Goal: Transaction & Acquisition: Purchase product/service

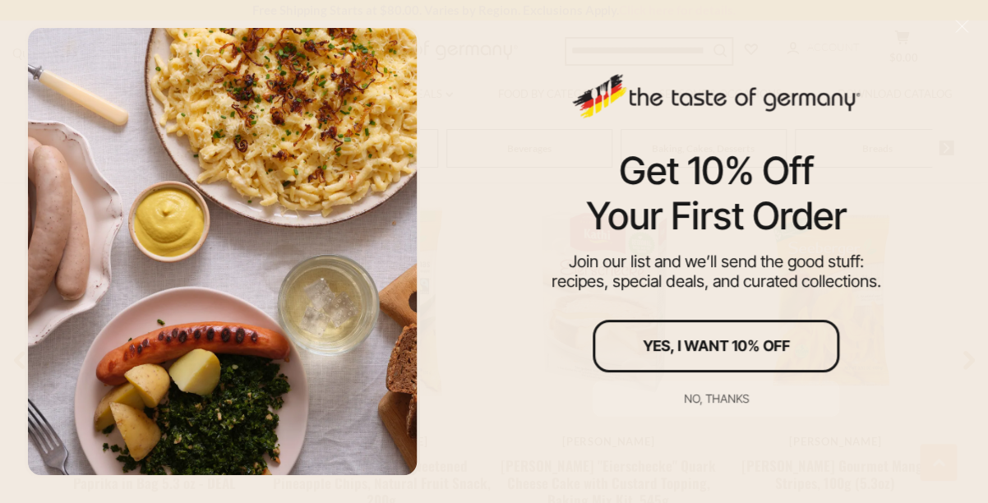
scroll to position [1256, 0]
click at [703, 396] on div "No, thanks" at bounding box center [716, 399] width 65 height 12
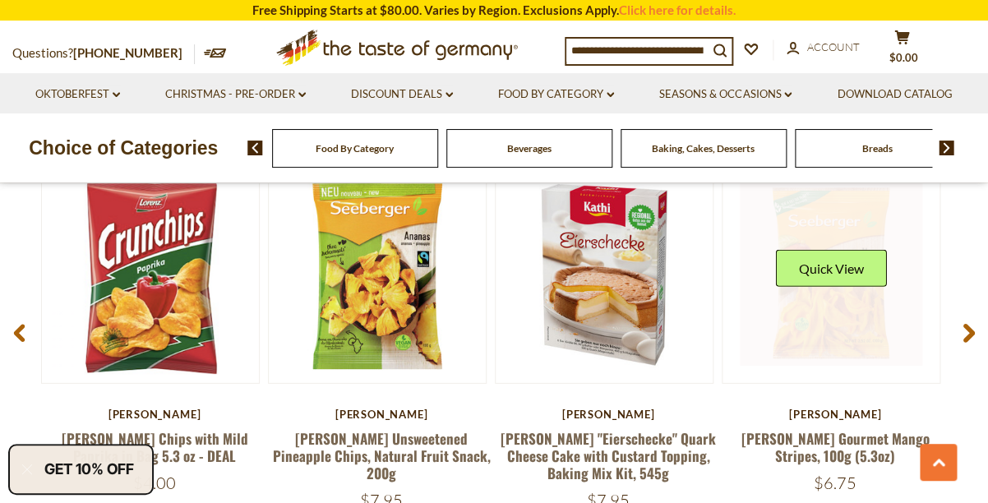
scroll to position [1275, 0]
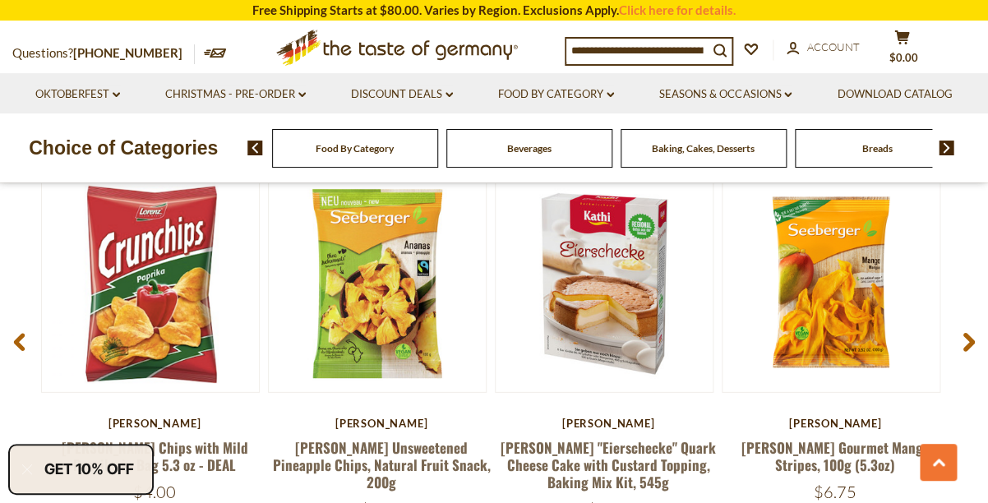
click at [970, 345] on use at bounding box center [970, 342] width 12 height 19
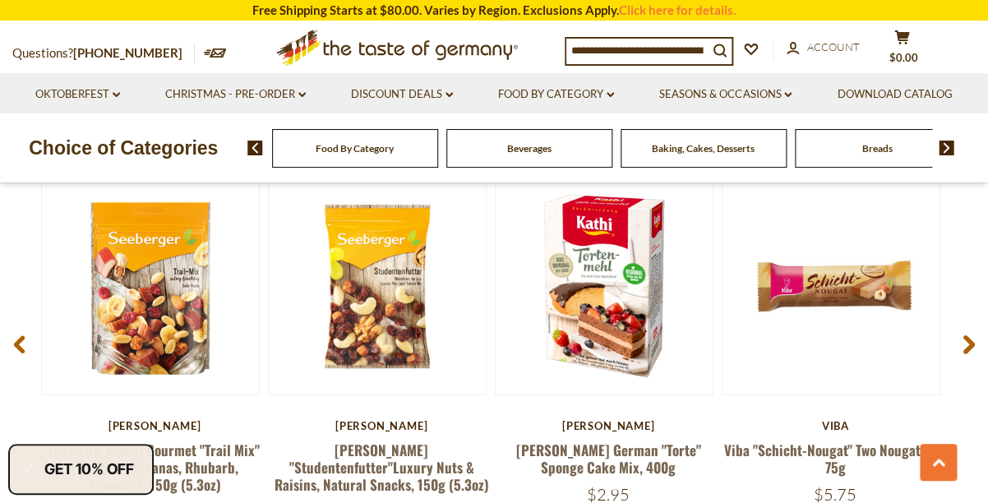
scroll to position [1280, 0]
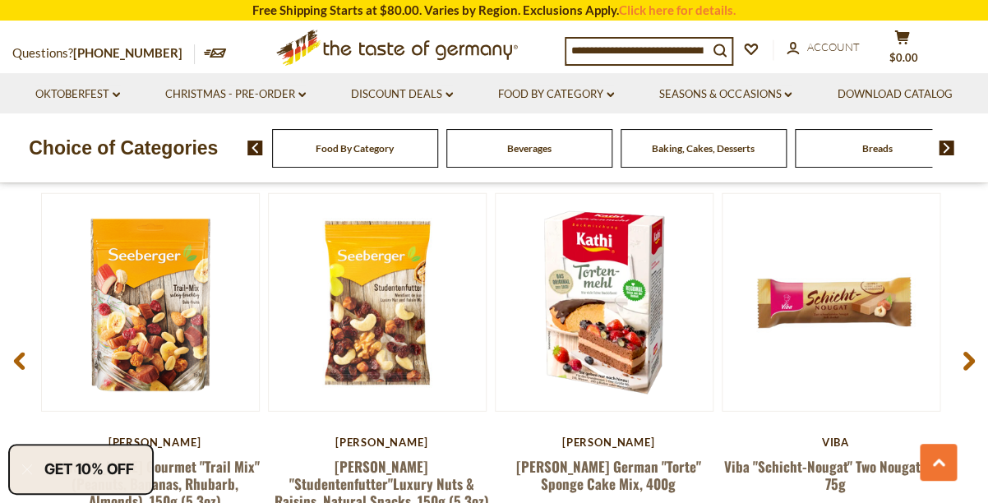
click at [970, 345] on span at bounding box center [969, 365] width 39 height 52
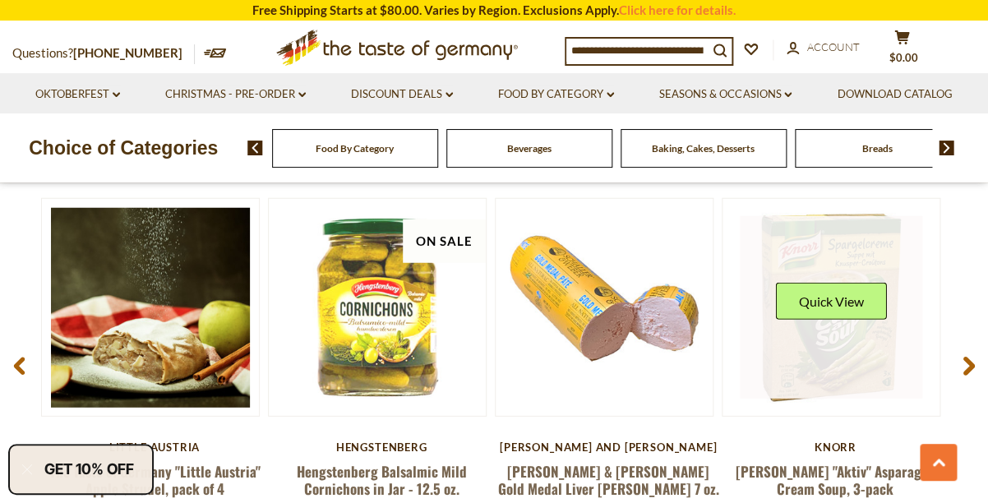
scroll to position [1254, 0]
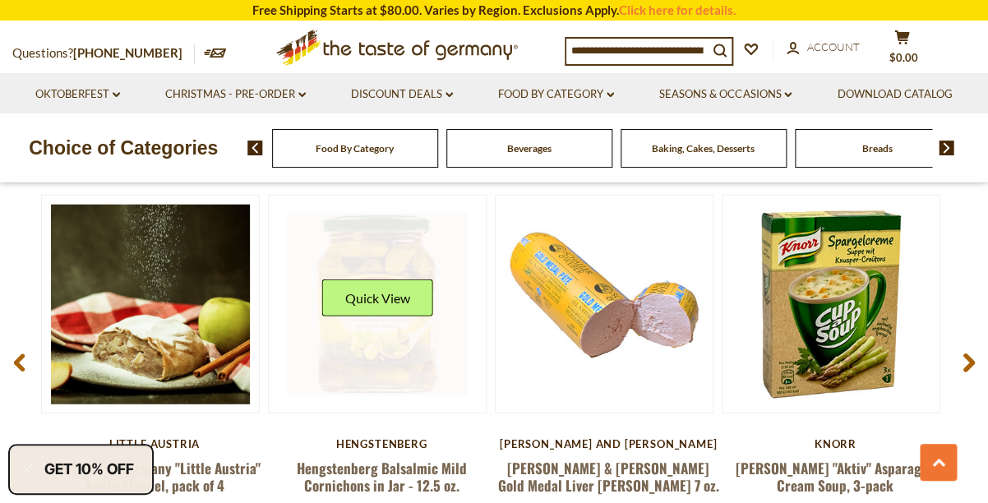
click at [422, 363] on link at bounding box center [377, 304] width 183 height 183
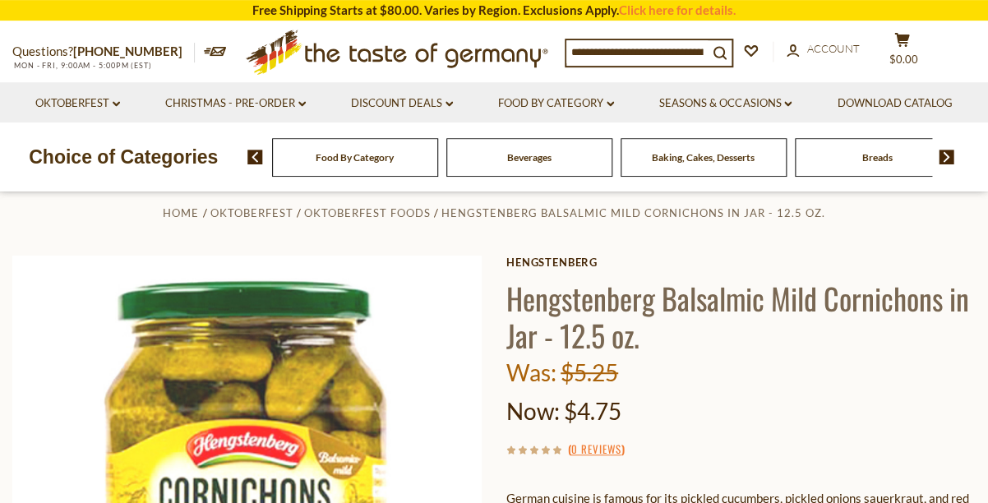
scroll to position [67, 0]
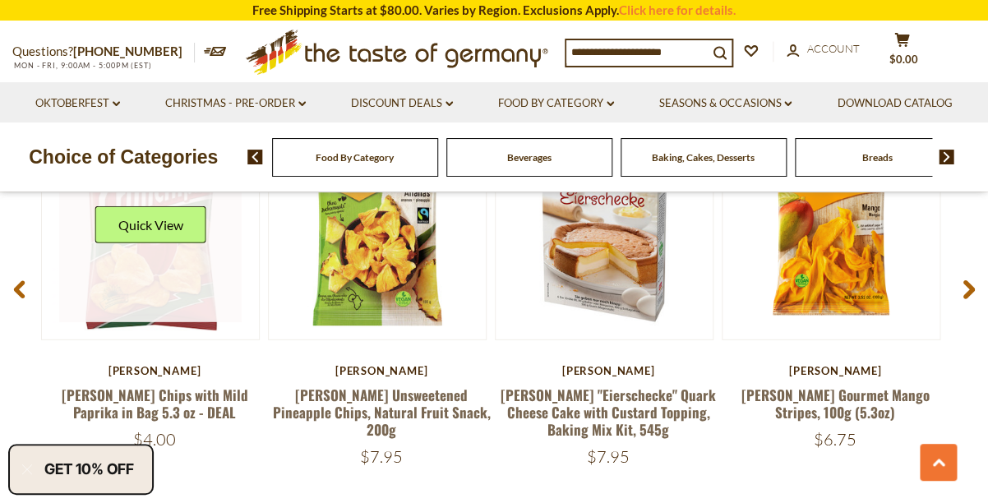
scroll to position [1330, 0]
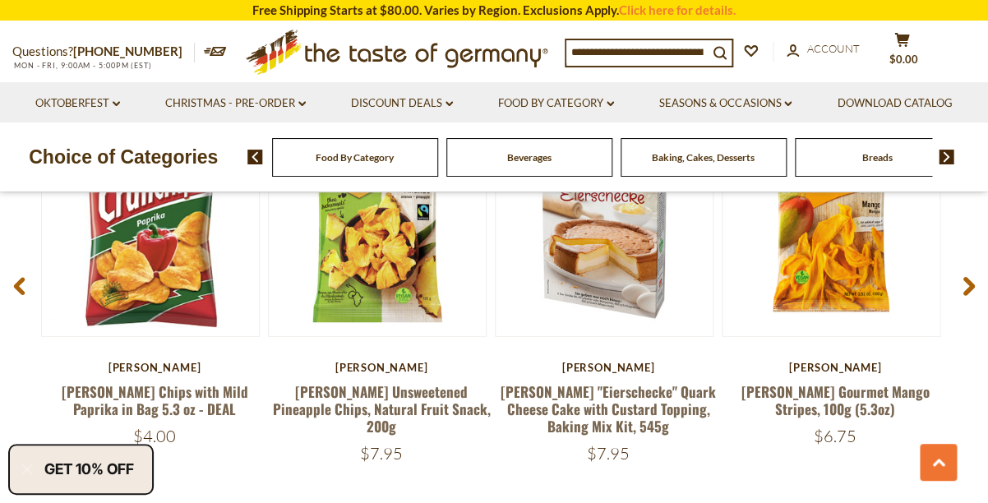
click at [967, 284] on icon at bounding box center [969, 287] width 12 height 20
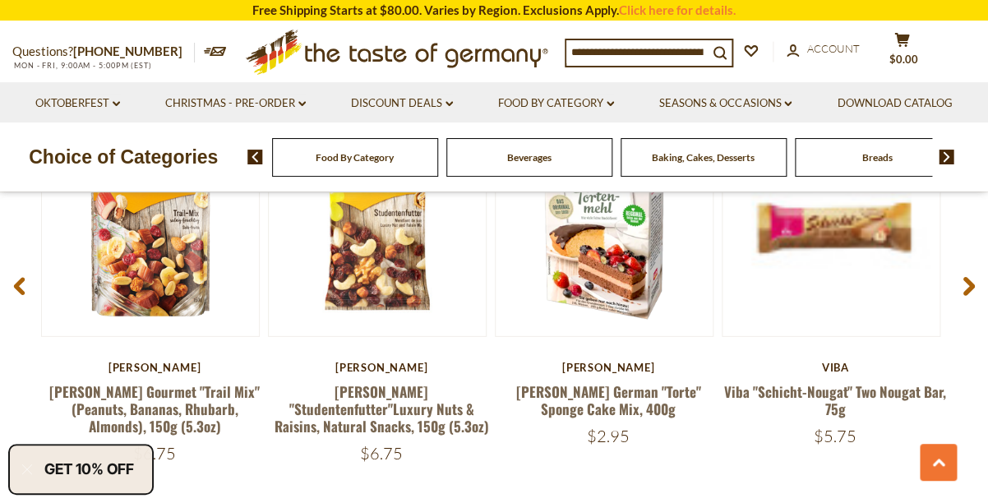
click at [967, 284] on icon at bounding box center [969, 287] width 12 height 20
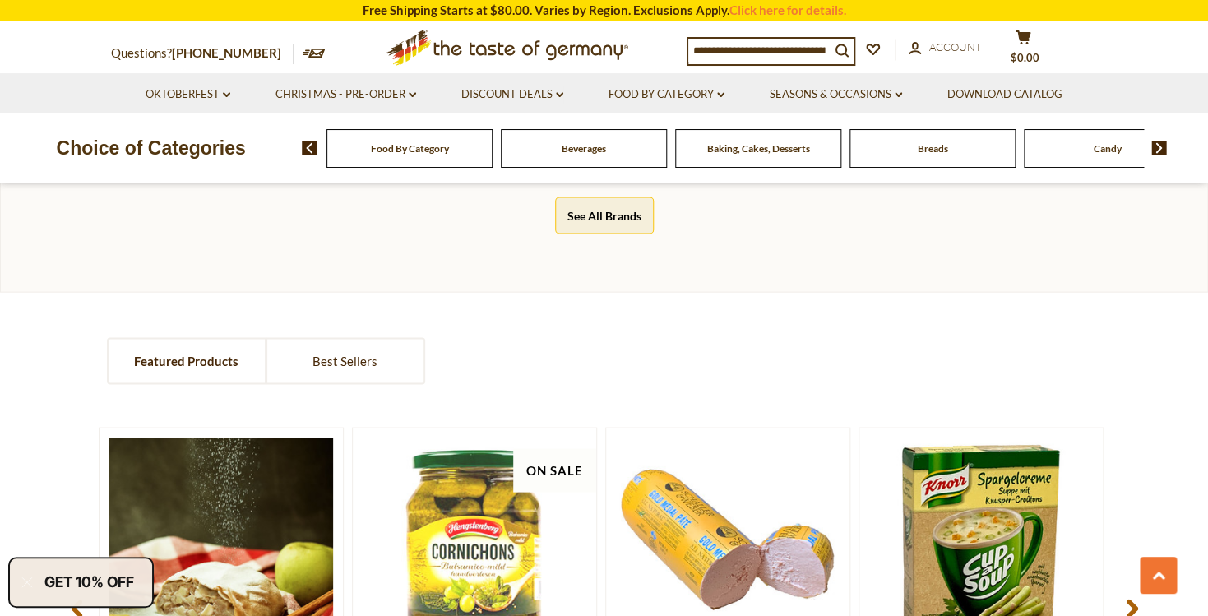
scroll to position [972, 0]
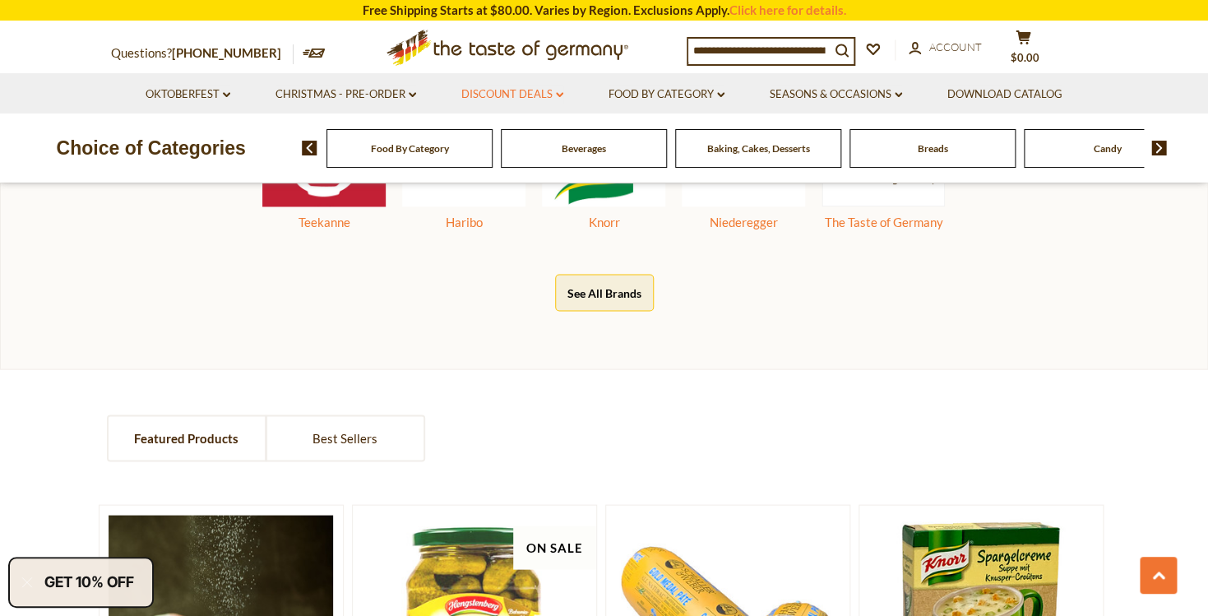
click at [530, 93] on link "Discount Deals dropdown_arrow" at bounding box center [512, 95] width 102 height 18
click at [522, 134] on link "All Discount Deals" at bounding box center [501, 137] width 99 height 15
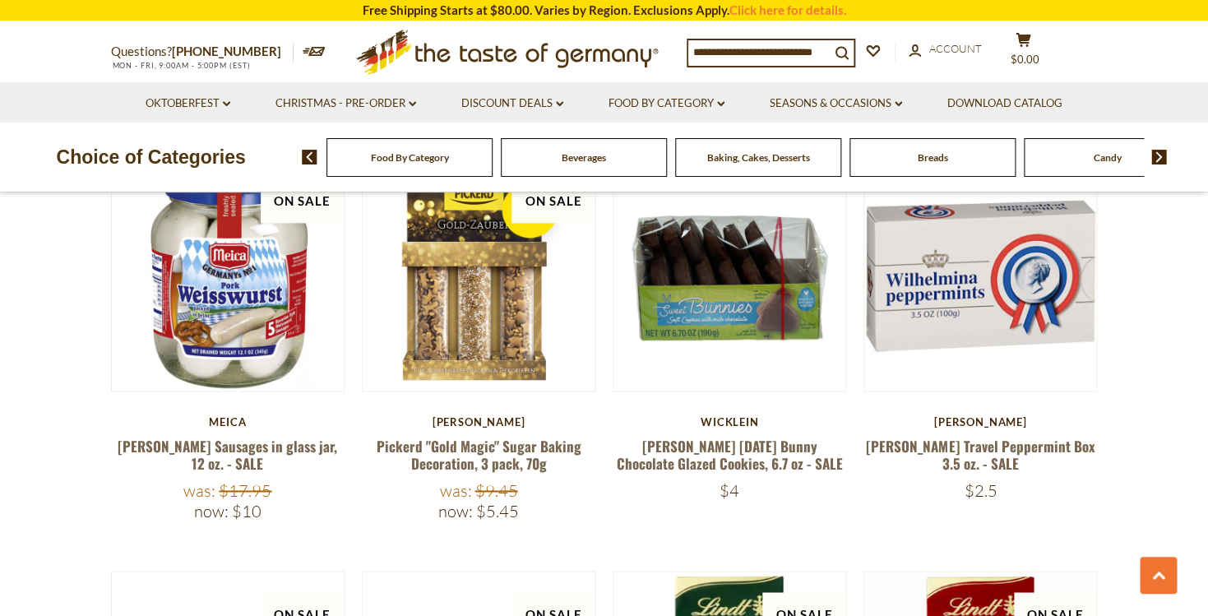
scroll to position [645, 0]
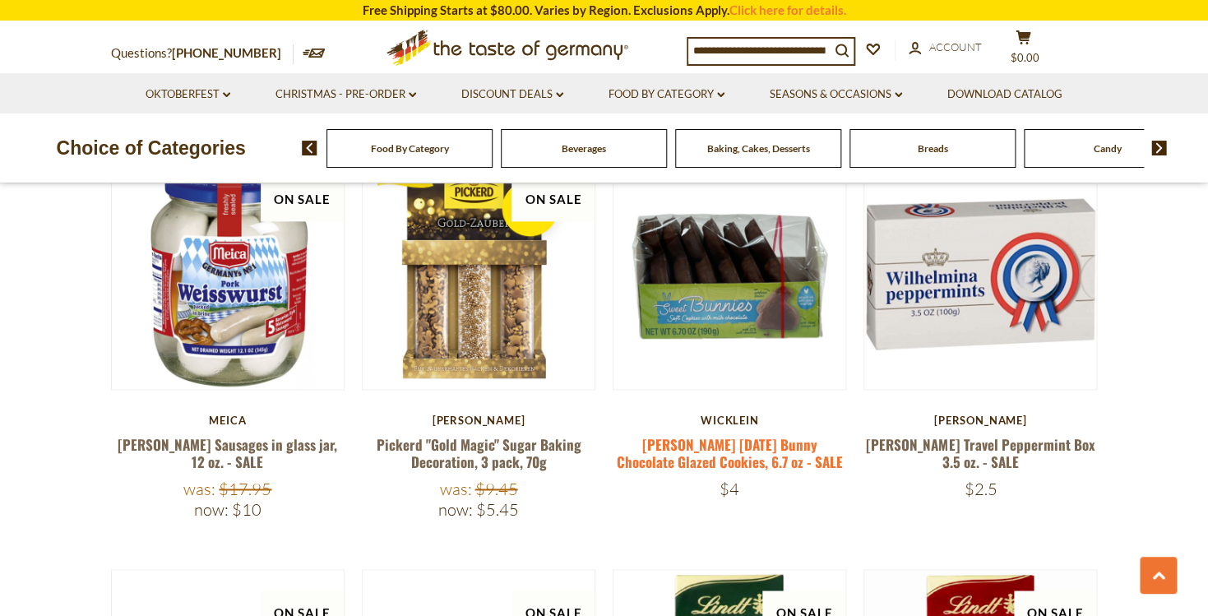
click at [705, 444] on link "[PERSON_NAME] [DATE] Bunny Chocolate Glazed Cookies, 6.7 oz - SALE" at bounding box center [730, 453] width 226 height 38
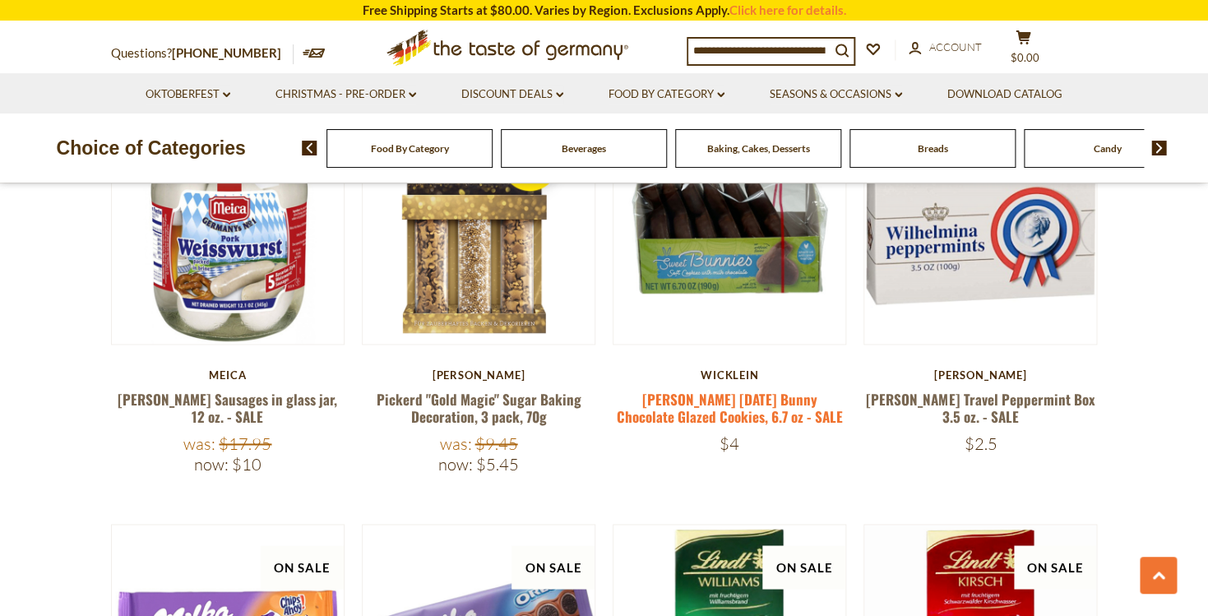
scroll to position [710, 0]
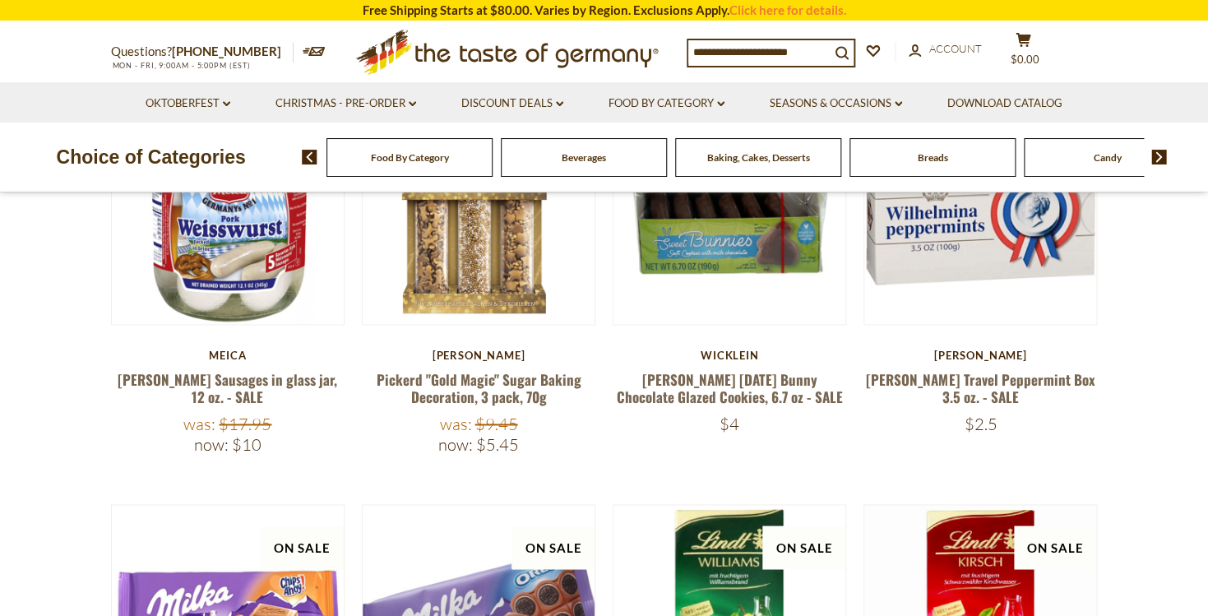
scroll to position [713, 0]
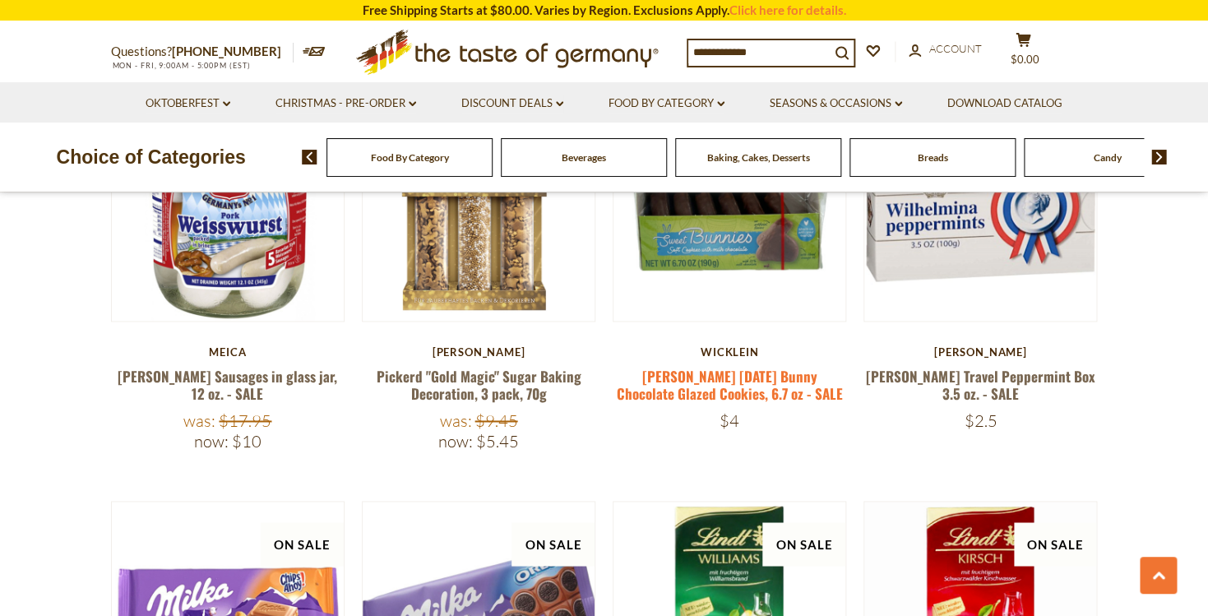
click at [738, 373] on link "[PERSON_NAME] [DATE] Bunny Chocolate Glazed Cookies, 6.7 oz - SALE" at bounding box center [730, 385] width 226 height 38
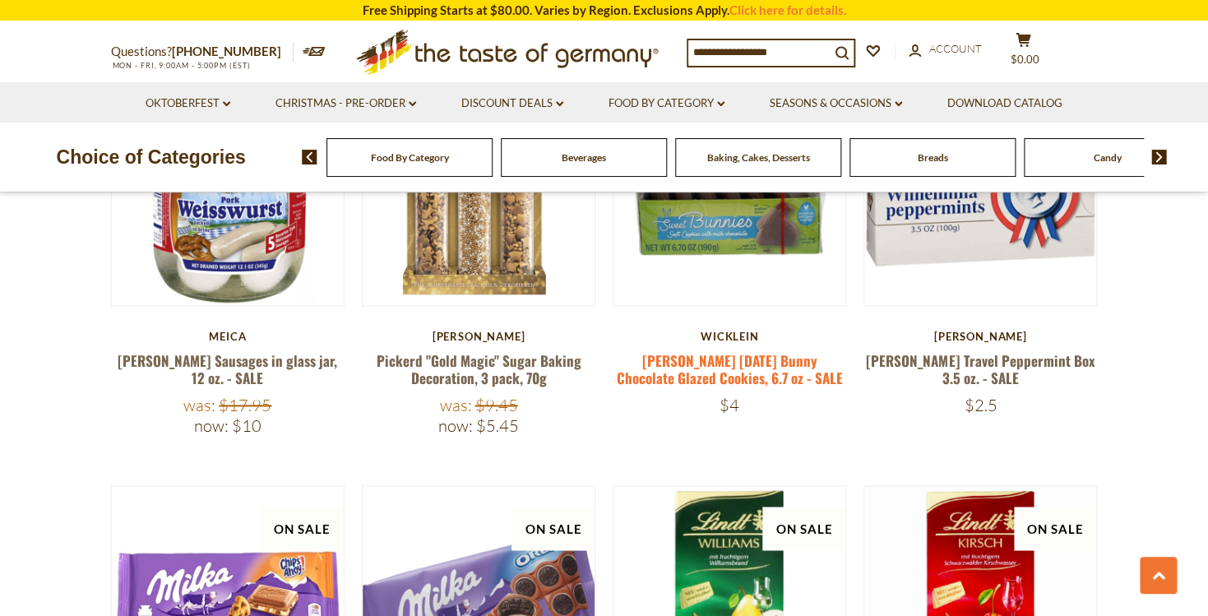
scroll to position [731, 0]
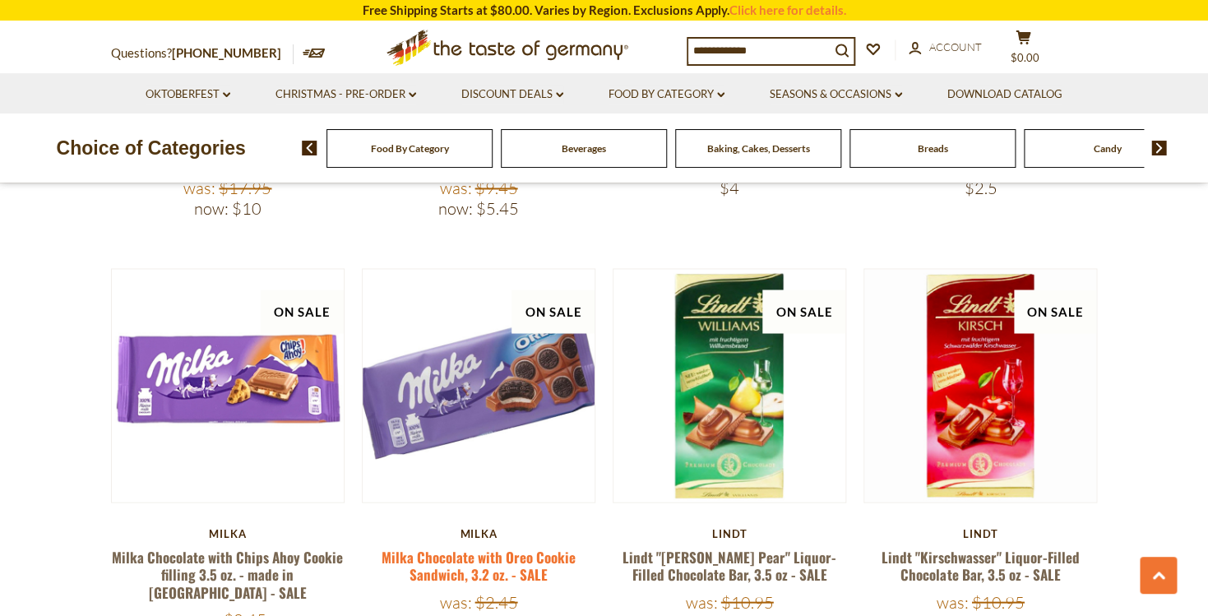
scroll to position [761, 0]
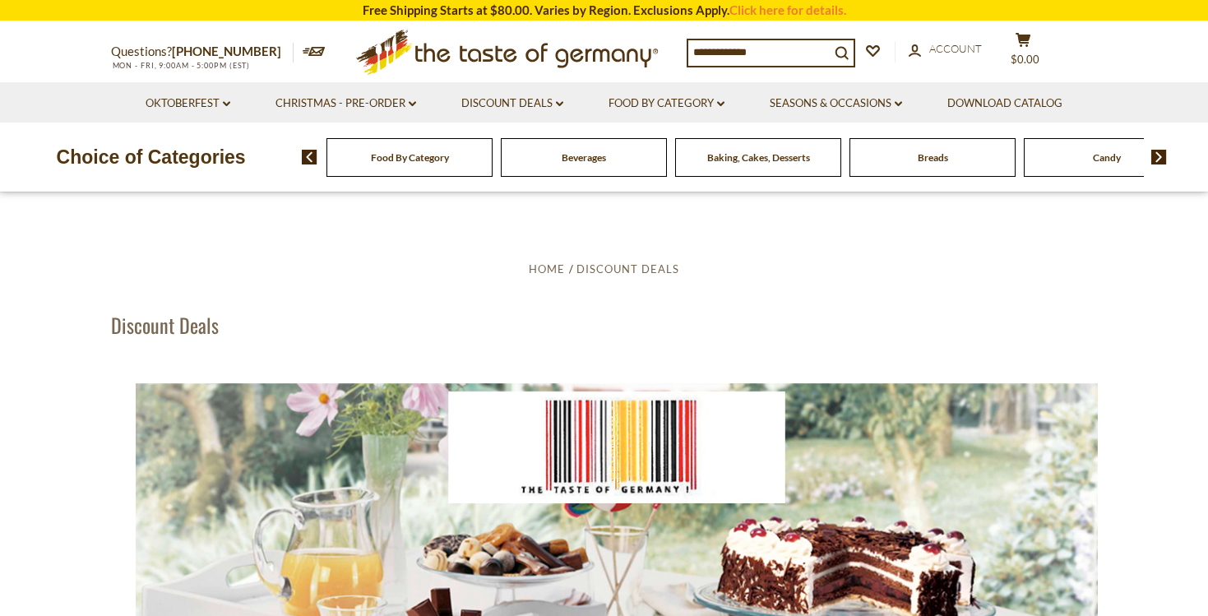
scroll to position [761, 0]
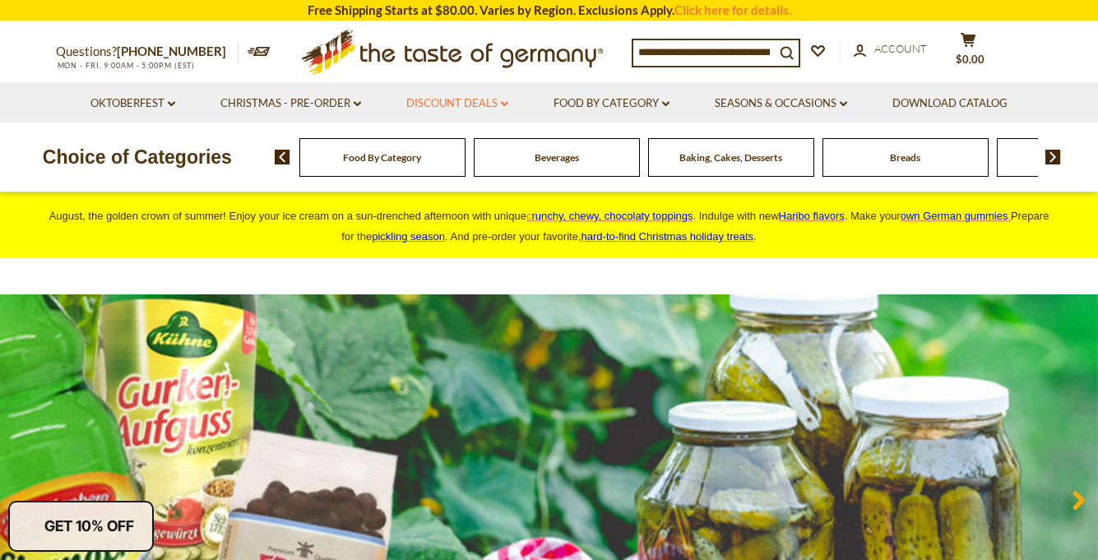
click at [471, 100] on link "Discount Deals dropdown_arrow" at bounding box center [457, 104] width 102 height 18
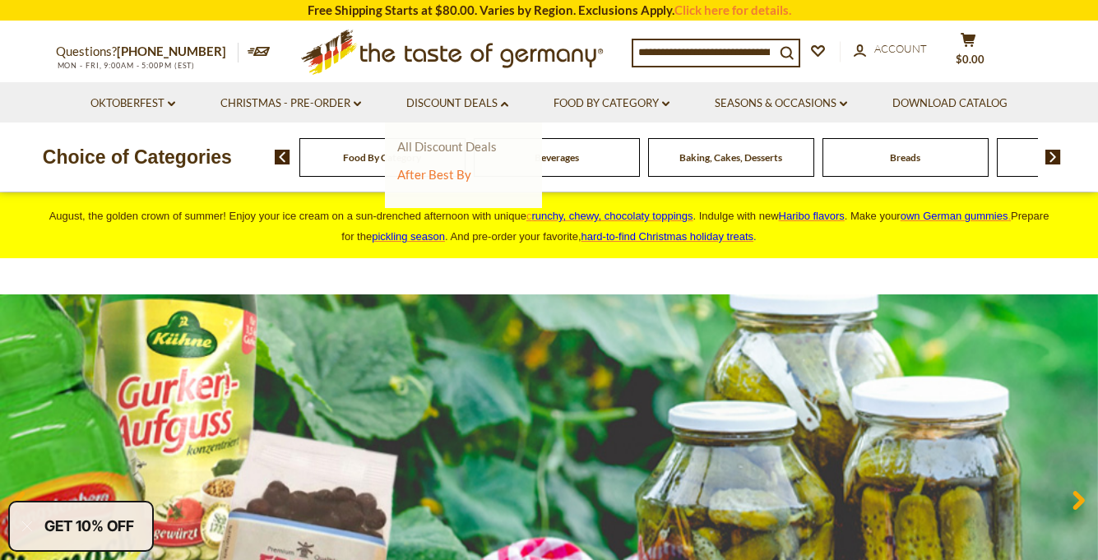
click at [467, 147] on link "All Discount Deals" at bounding box center [446, 146] width 99 height 15
